Goal: Task Accomplishment & Management: Manage account settings

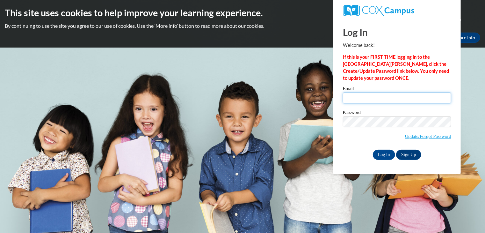
click at [355, 94] on input "Email" at bounding box center [397, 97] width 108 height 11
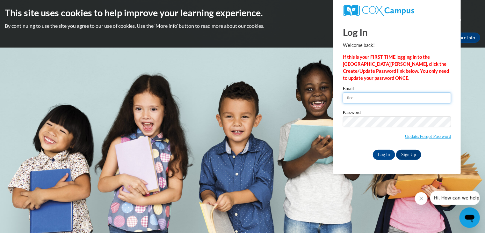
type input "[EMAIL_ADDRESS][DOMAIN_NAME]"
click at [404, 131] on span "Update/Forgot Password" at bounding box center [397, 129] width 108 height 26
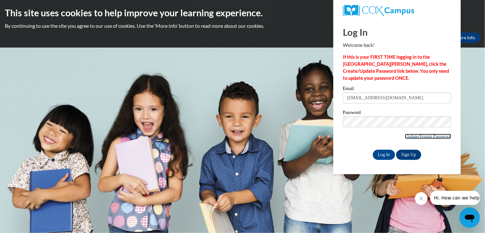
click at [406, 134] on link "Update/Forgot Password" at bounding box center [428, 136] width 46 height 5
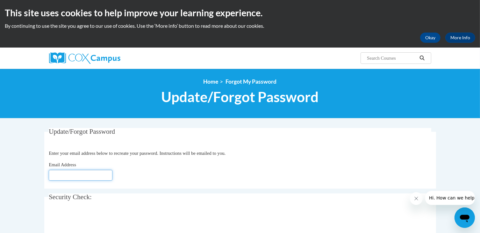
click at [67, 177] on input "Email Address" at bounding box center [81, 175] width 64 height 11
type input "[EMAIL_ADDRESS][DOMAIN_NAME]"
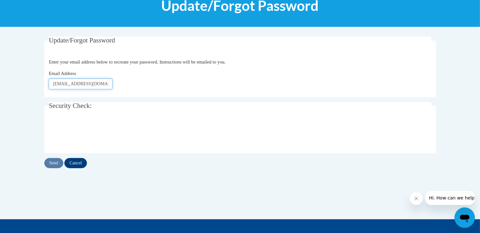
scroll to position [92, 0]
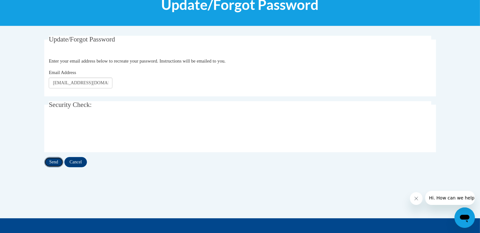
click at [54, 159] on input "Send" at bounding box center [53, 162] width 19 height 10
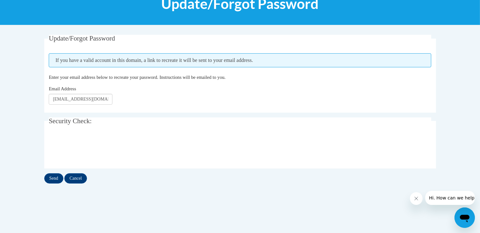
scroll to position [96, 0]
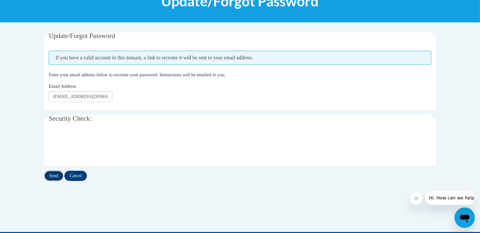
click at [51, 173] on input "Send" at bounding box center [53, 176] width 19 height 10
